Goal: Transaction & Acquisition: Book appointment/travel/reservation

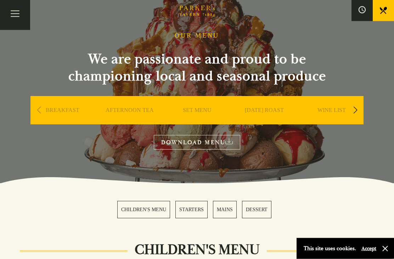
scroll to position [29, 0]
click at [270, 99] on div "SUNDAY ROAST" at bounding box center [264, 121] width 64 height 50
click at [269, 103] on div "SUNDAY ROAST" at bounding box center [264, 121] width 64 height 50
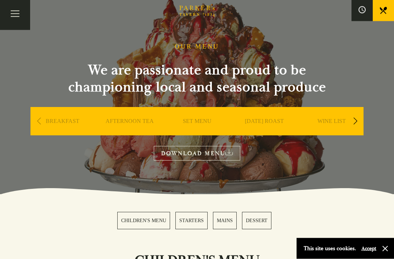
scroll to position [0, 0]
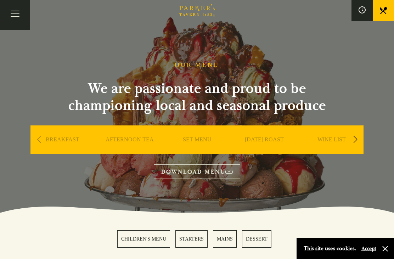
click at [36, 138] on div "Previous slide" at bounding box center [39, 140] width 10 height 16
click at [209, 61] on section "OUR MENU We are passionate and proud to be championing local and seasonal produ…" at bounding box center [197, 106] width 394 height 212
click at [178, 169] on link "DOWNLOAD MENU" at bounding box center [197, 171] width 86 height 15
click at [17, 16] on button "Toggle navigation" at bounding box center [15, 15] width 30 height 30
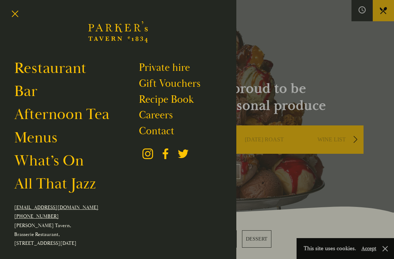
click at [27, 70] on link "Restaurant" at bounding box center [50, 68] width 72 height 19
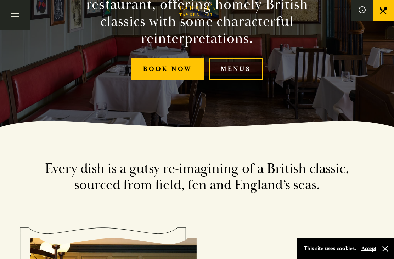
scroll to position [130, 0]
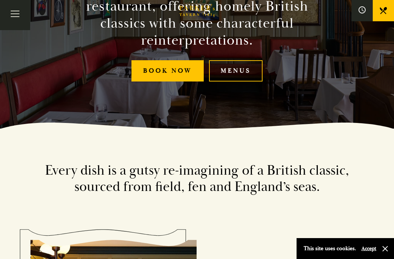
click at [237, 80] on link "Menus" at bounding box center [235, 71] width 53 height 22
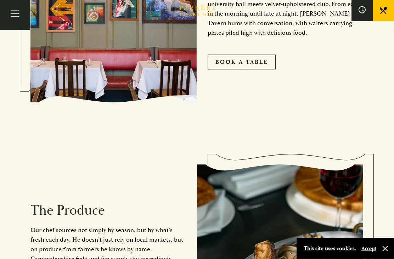
scroll to position [443, 0]
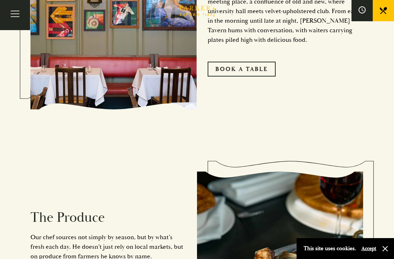
click at [239, 76] on link "Book A Table" at bounding box center [241, 69] width 68 height 15
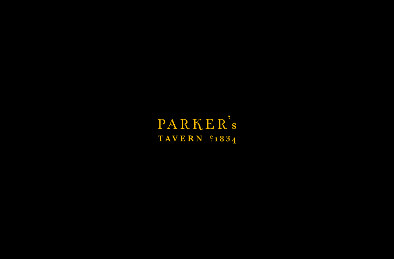
scroll to position [443, 0]
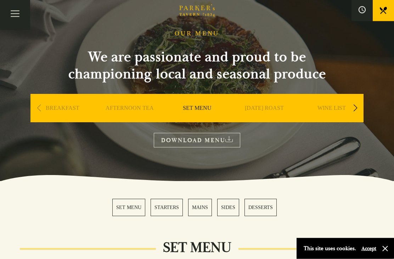
scroll to position [30, 0]
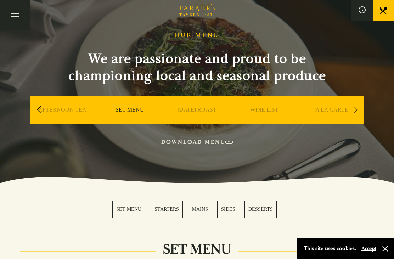
click at [209, 102] on div "SUNDAY ROAST" at bounding box center [197, 121] width 64 height 50
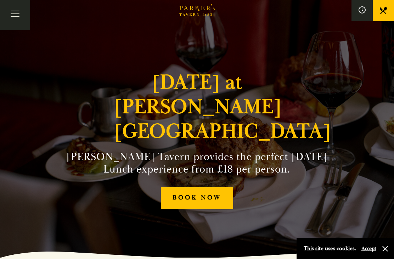
scroll to position [16, 0]
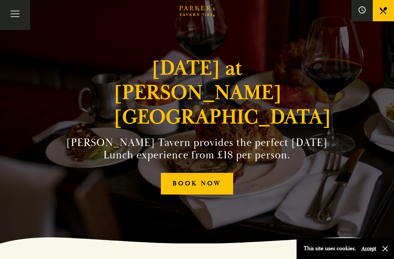
click at [384, 248] on button "button" at bounding box center [384, 248] width 7 height 7
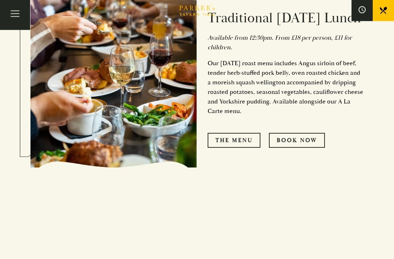
scroll to position [405, 0]
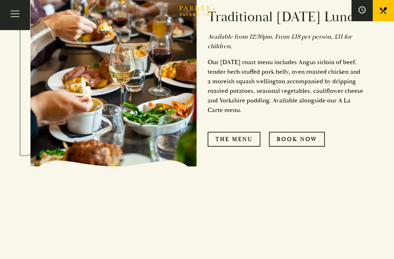
click at [240, 147] on link "The Menu" at bounding box center [233, 139] width 53 height 15
